Goal: Information Seeking & Learning: Learn about a topic

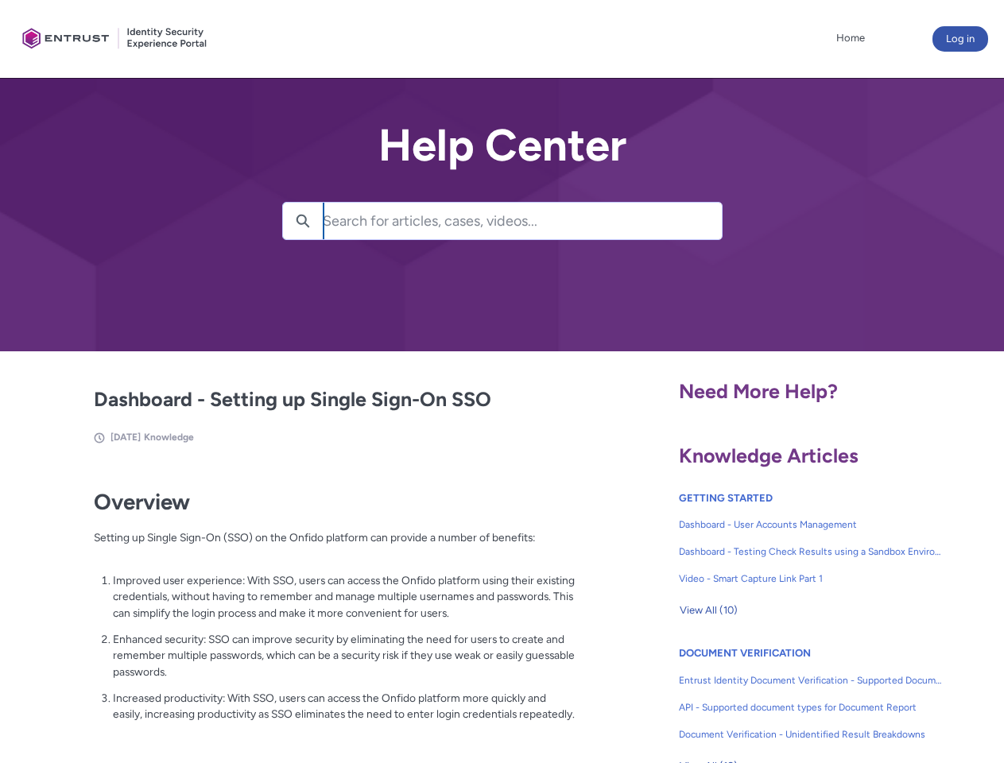
click at [303, 221] on lightning-primitive-icon "button" at bounding box center [303, 220] width 14 height 12
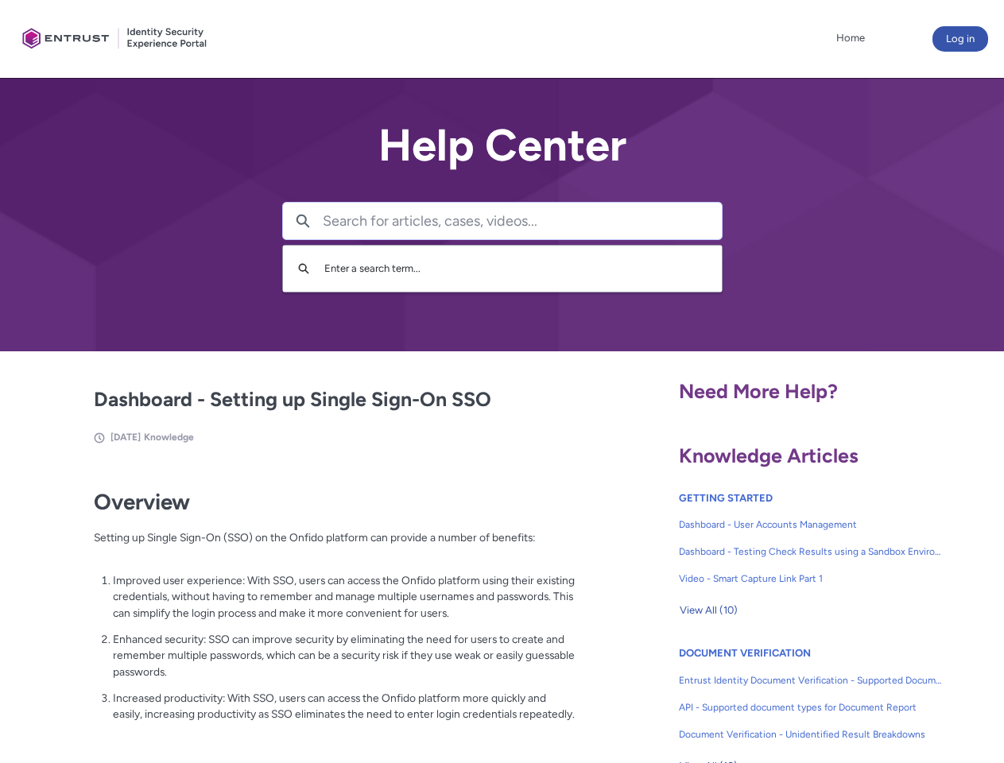
click at [304, 608] on p "Improved user experience: With SSO, users can access the Onfido platform using …" at bounding box center [344, 596] width 463 height 49
click at [708, 611] on span "View All (10)" at bounding box center [709, 611] width 58 height 24
click at [768, 696] on link "API - Supported document types for Document Report" at bounding box center [811, 707] width 264 height 27
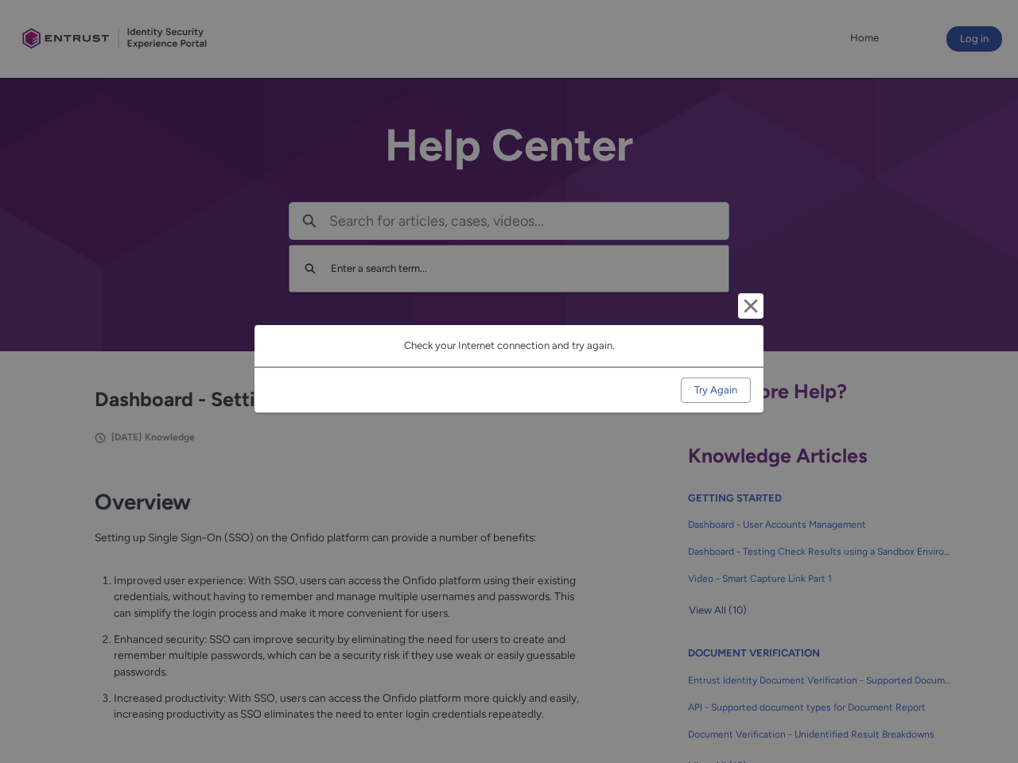
click at [979, 696] on div "Cancel and close Check your Internet connection and try again. Try Again" at bounding box center [509, 381] width 1018 height 763
